Goal: Information Seeking & Learning: Find contact information

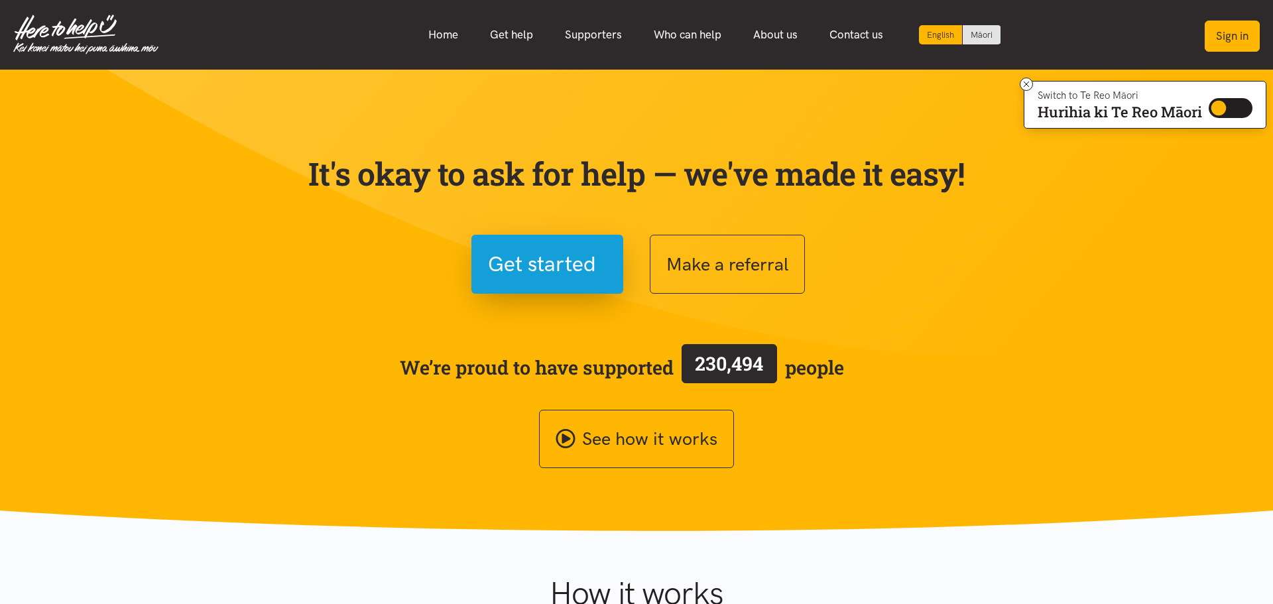
click at [1249, 36] on button "Sign in" at bounding box center [1232, 36] width 55 height 31
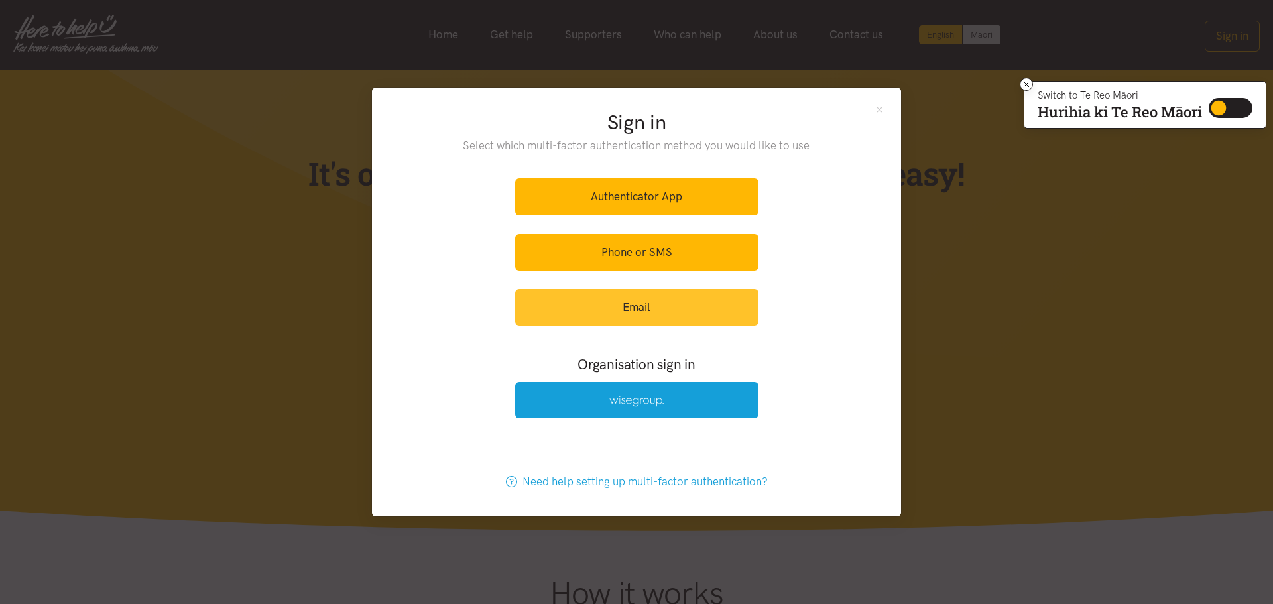
click at [639, 308] on link "Email" at bounding box center [636, 307] width 243 height 36
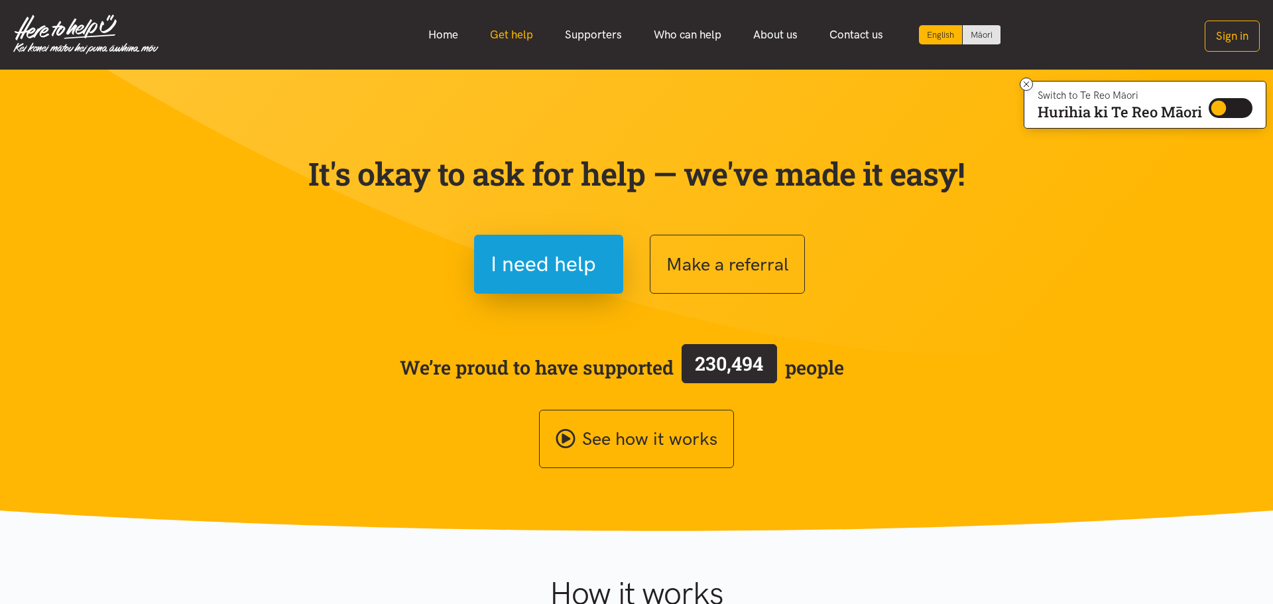
click at [517, 36] on link "Get help" at bounding box center [511, 35] width 75 height 29
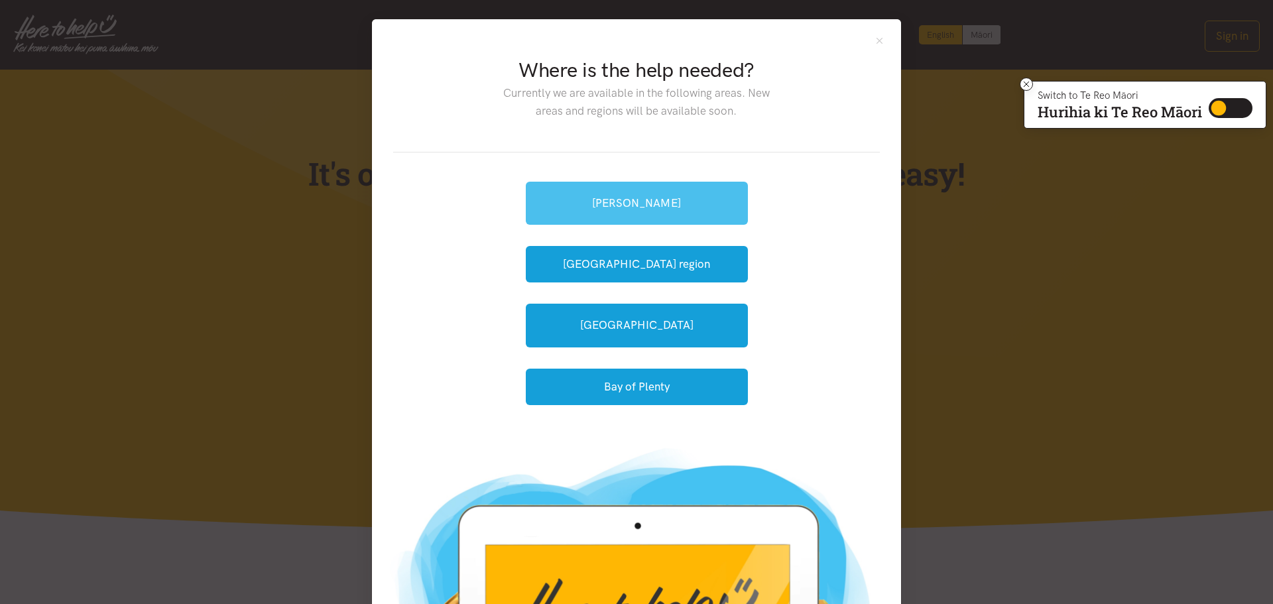
click at [625, 198] on link "[PERSON_NAME]" at bounding box center [637, 203] width 222 height 43
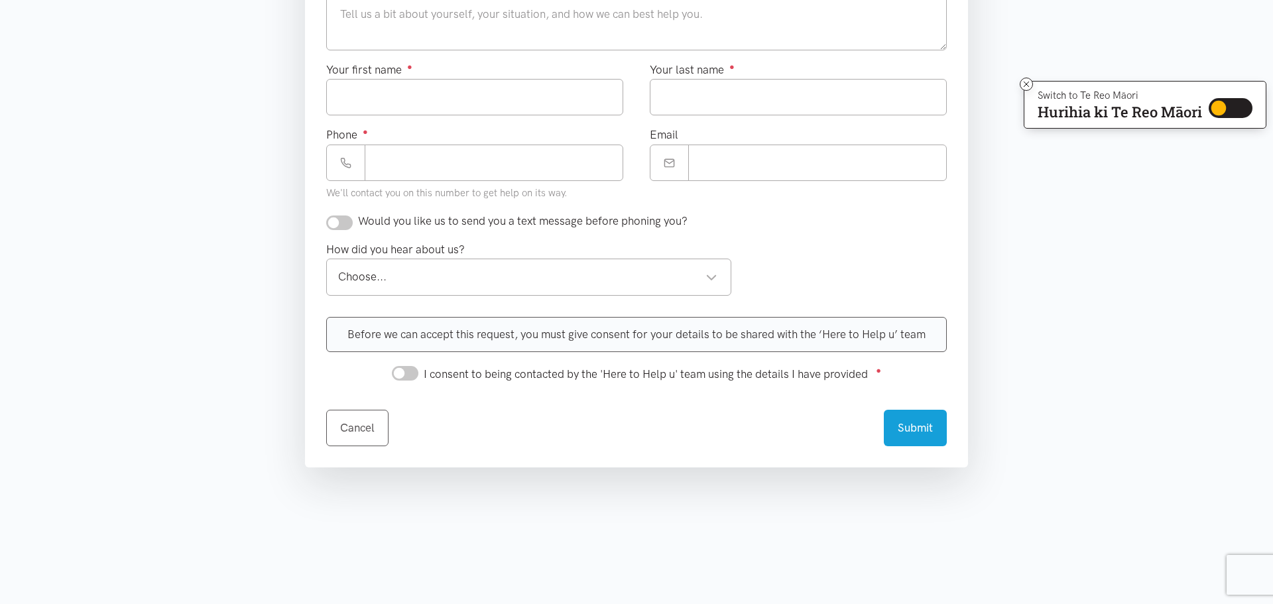
scroll to position [533, 0]
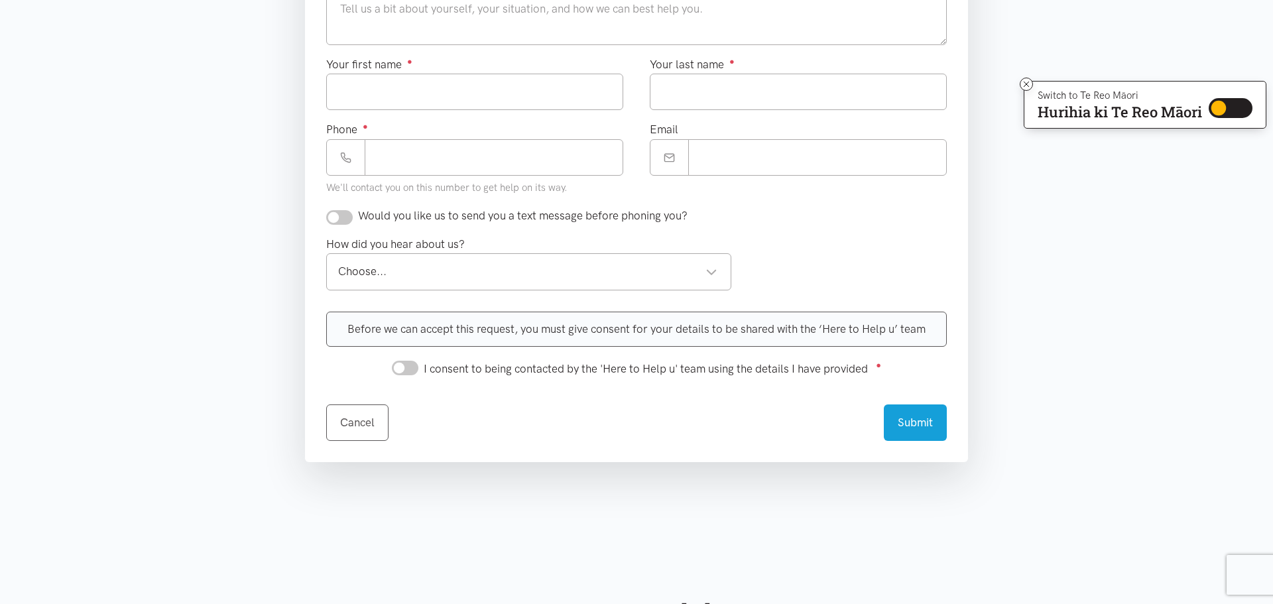
click at [52, 146] on section "Where is the help needed? Required ● Choose a location... Choose a location... …" at bounding box center [636, 119] width 1273 height 855
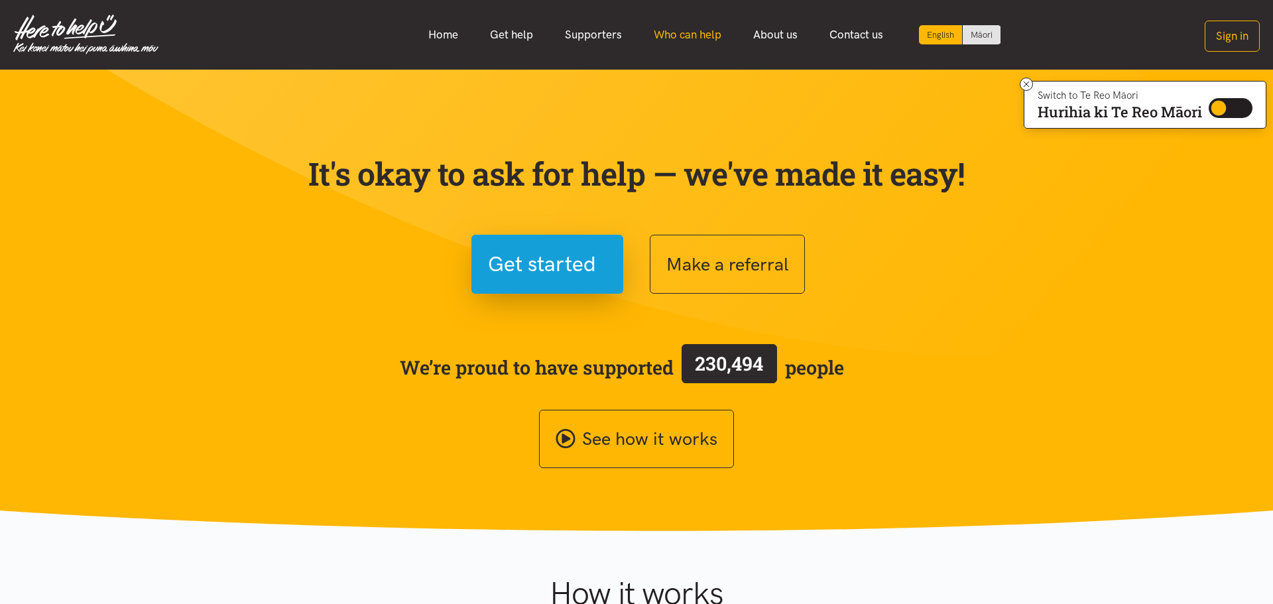
click at [702, 42] on link "Who can help" at bounding box center [687, 35] width 99 height 29
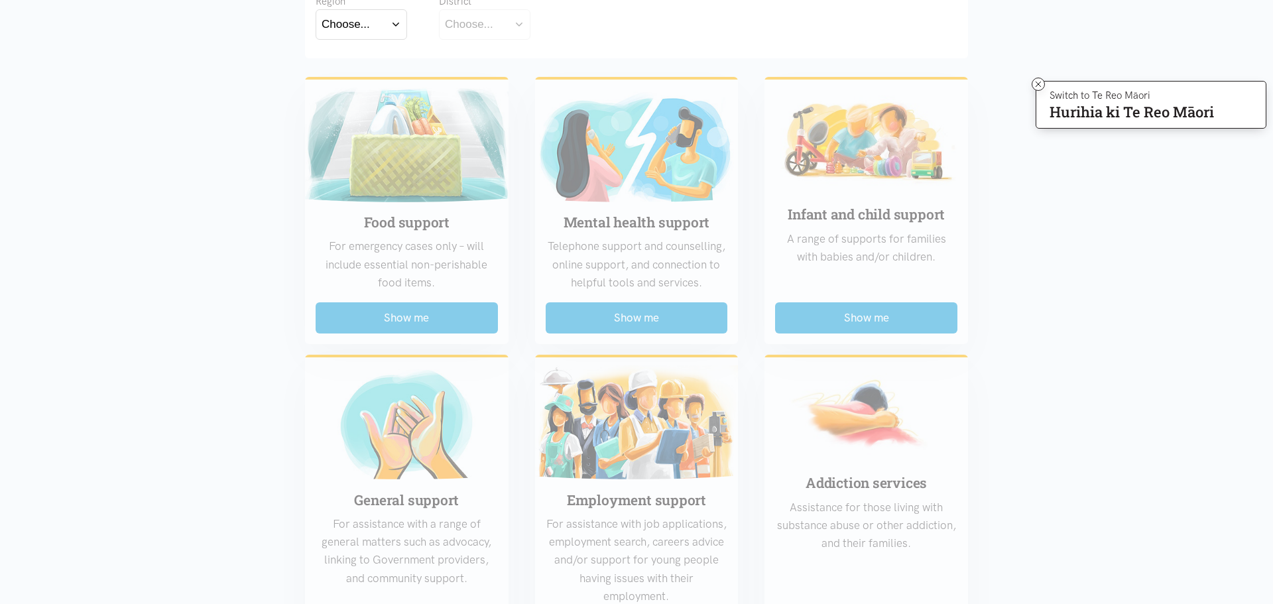
scroll to position [116, 0]
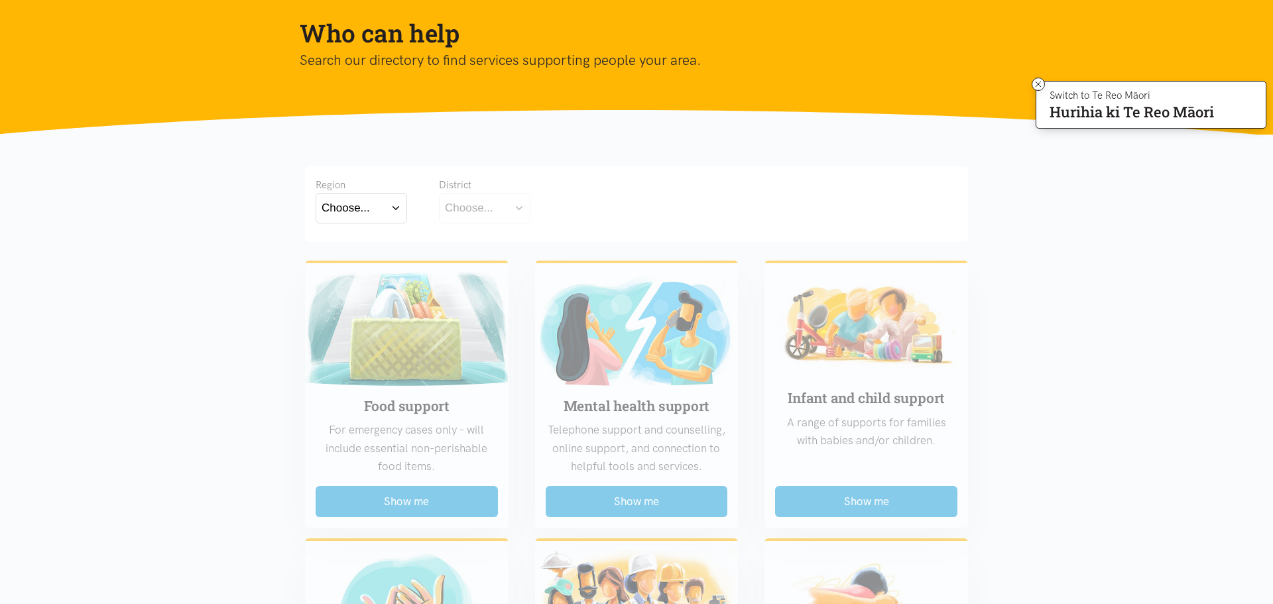
click at [398, 206] on button "Choose..." at bounding box center [362, 208] width 92 height 30
click at [359, 270] on label "[GEOGRAPHIC_DATA]" at bounding box center [362, 266] width 80 height 17
click at [0, 0] on input "[GEOGRAPHIC_DATA]" at bounding box center [0, 0] width 0 height 0
click at [562, 208] on button "Choose..." at bounding box center [505, 208] width 133 height 30
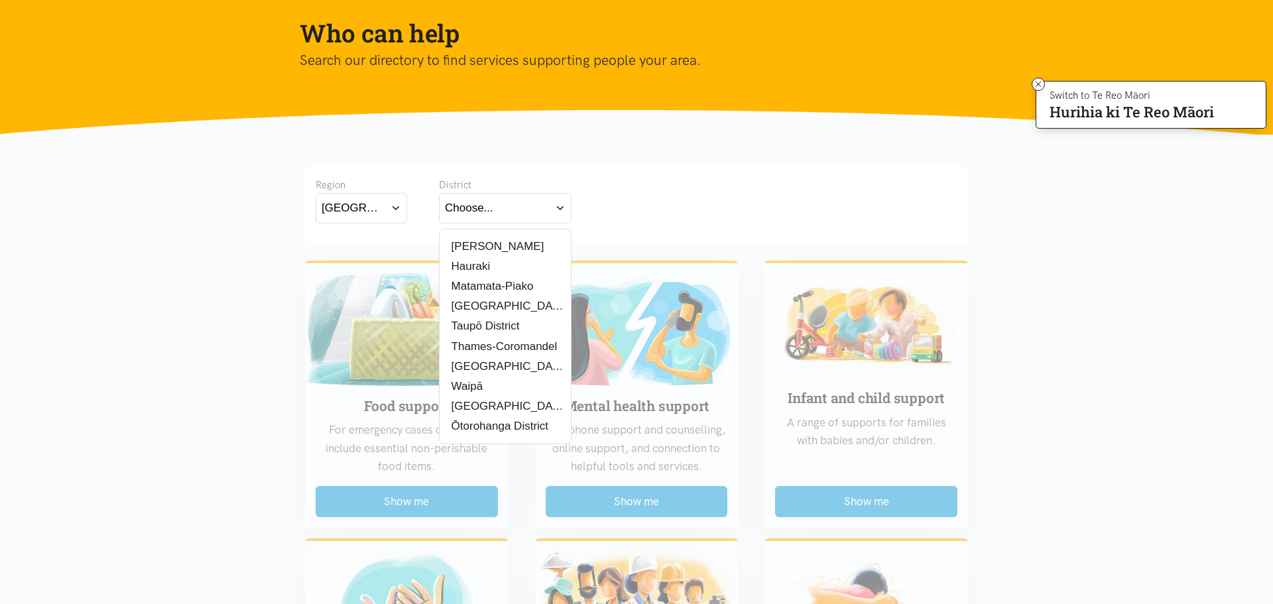
click at [477, 250] on label "[PERSON_NAME]" at bounding box center [494, 246] width 99 height 17
click at [0, 0] on input "[PERSON_NAME]" at bounding box center [0, 0] width 0 height 0
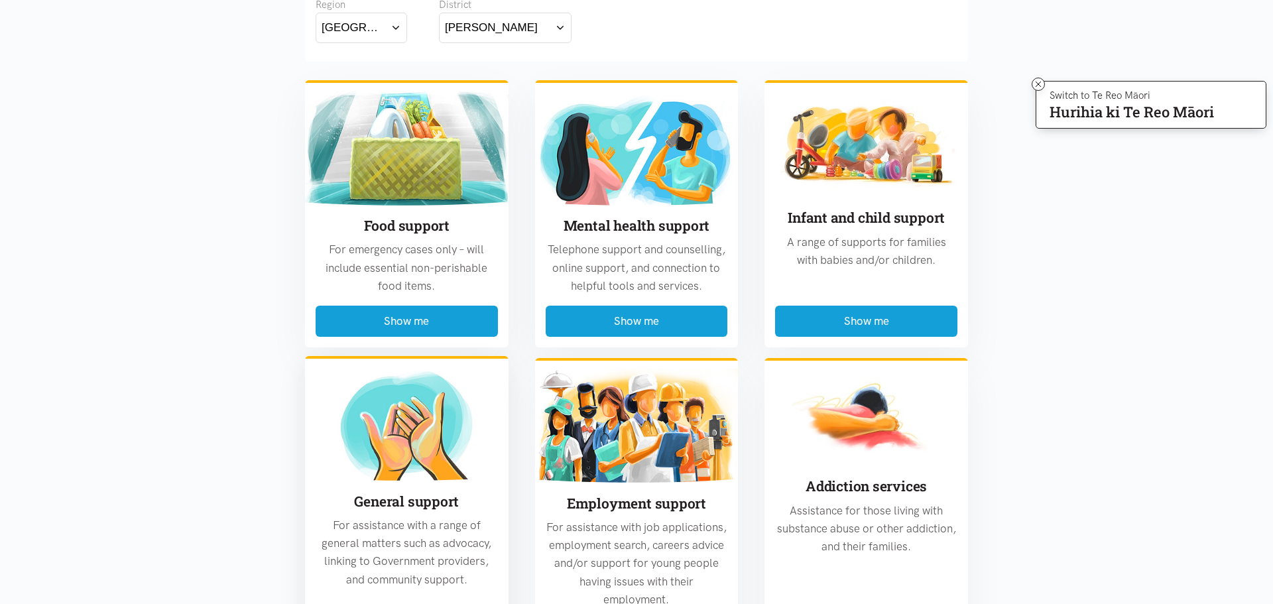
scroll to position [62, 0]
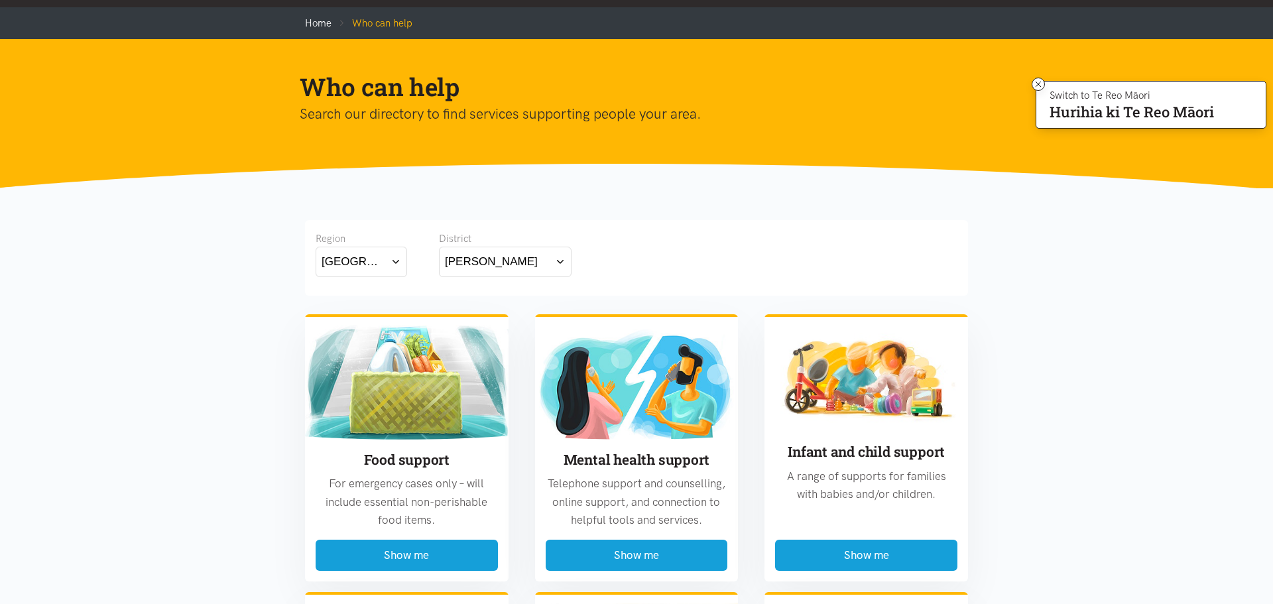
click at [470, 275] on div "Region [GEOGRAPHIC_DATA] Bay of [GEOGRAPHIC_DATA] [GEOGRAPHIC_DATA] District [G…" at bounding box center [636, 258] width 663 height 76
